Goal: Find specific page/section

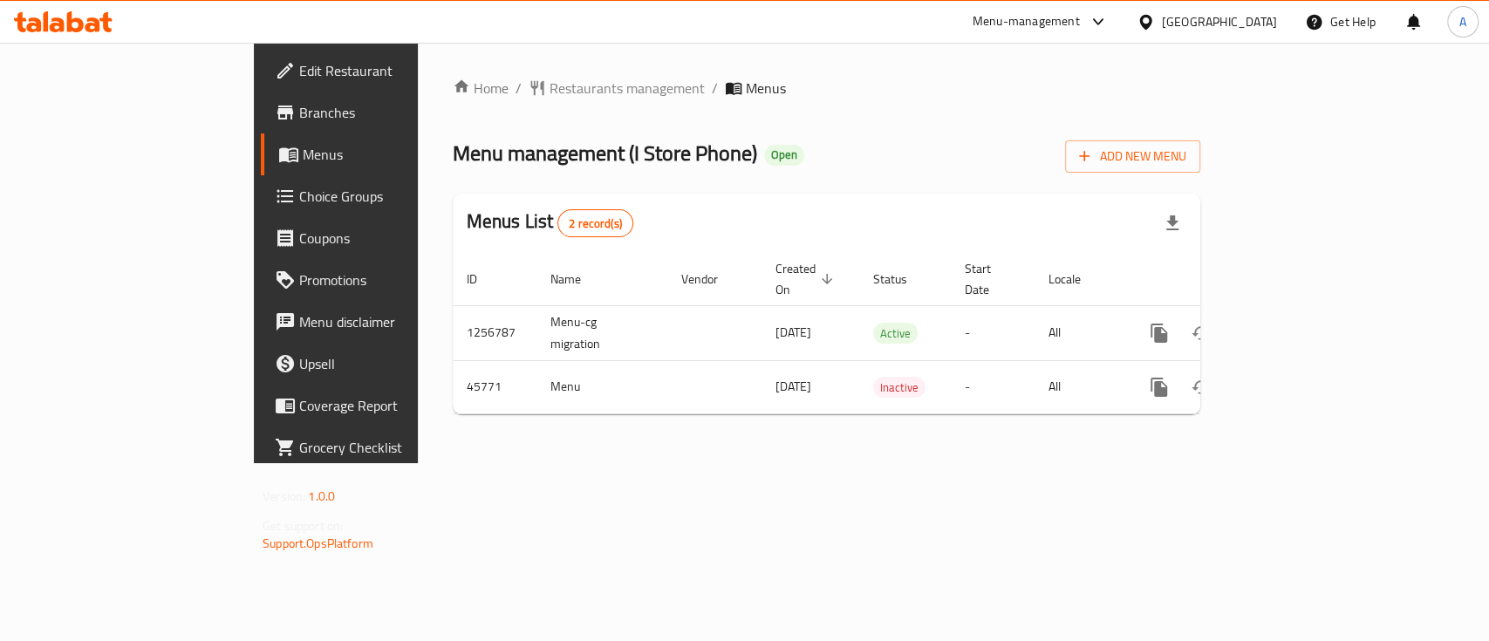
click at [955, 463] on div "Home / Restaurants management / Menus Menu management ( I Store Phone ) Open Ad…" at bounding box center [826, 253] width 817 height 420
drag, startPoint x: 1143, startPoint y: 514, endPoint x: 1117, endPoint y: 510, distance: 26.4
click at [1132, 463] on div "Home / Restaurants management / Menus Menu management ( I Store Phone ) Open Ad…" at bounding box center [826, 253] width 817 height 420
click at [299, 113] on span "Branches" at bounding box center [393, 112] width 189 height 21
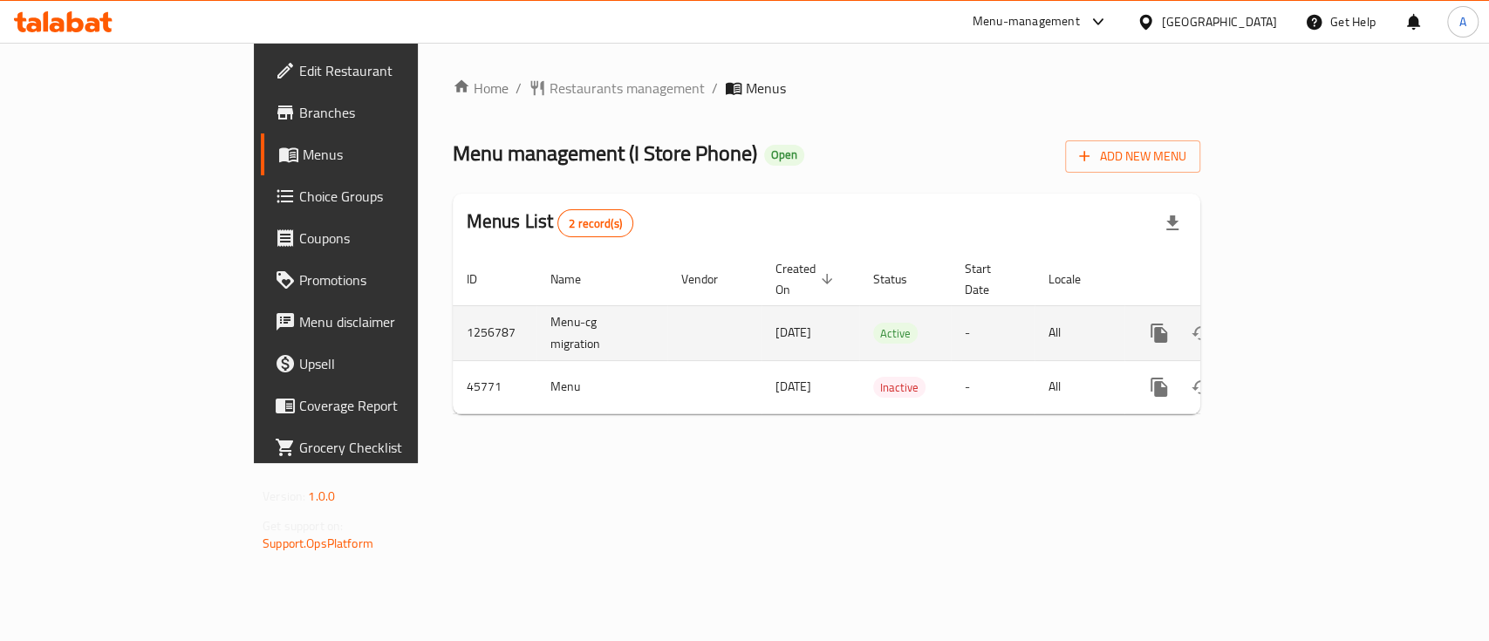
click at [1296, 323] on icon "enhanced table" at bounding box center [1285, 333] width 21 height 21
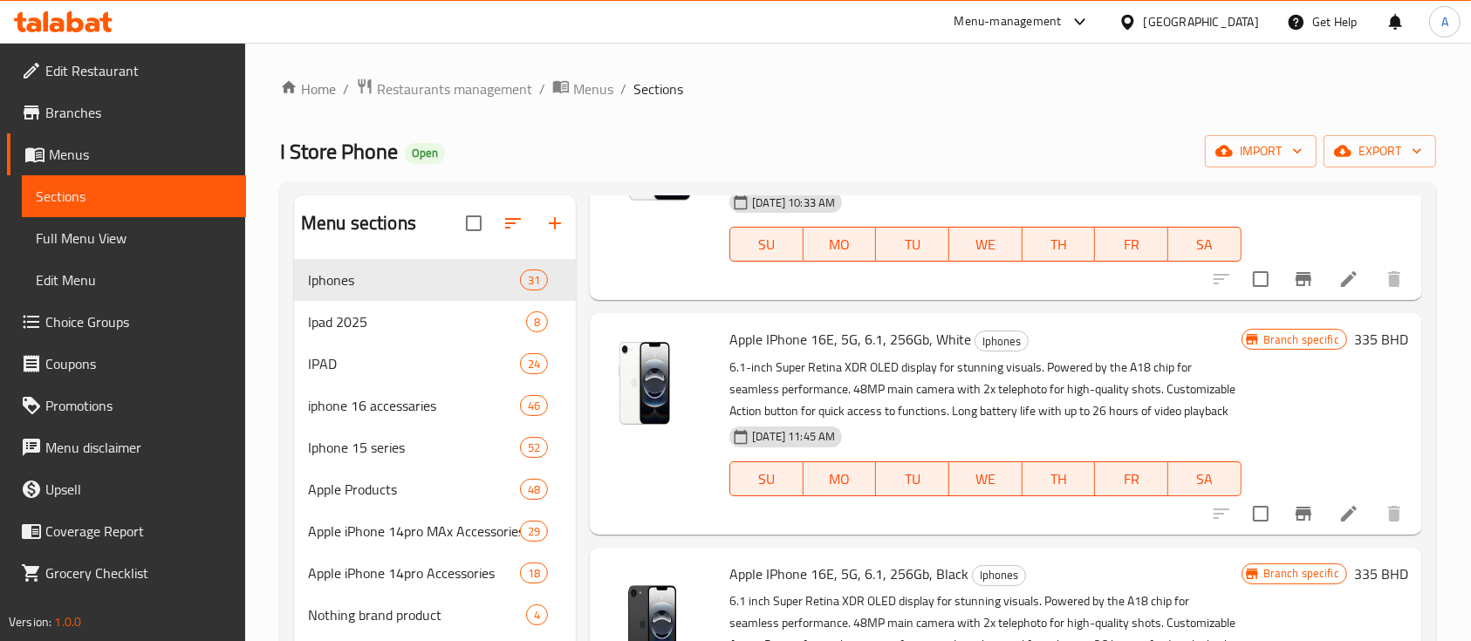
scroll to position [2559, 0]
